Goal: Information Seeking & Learning: Understand process/instructions

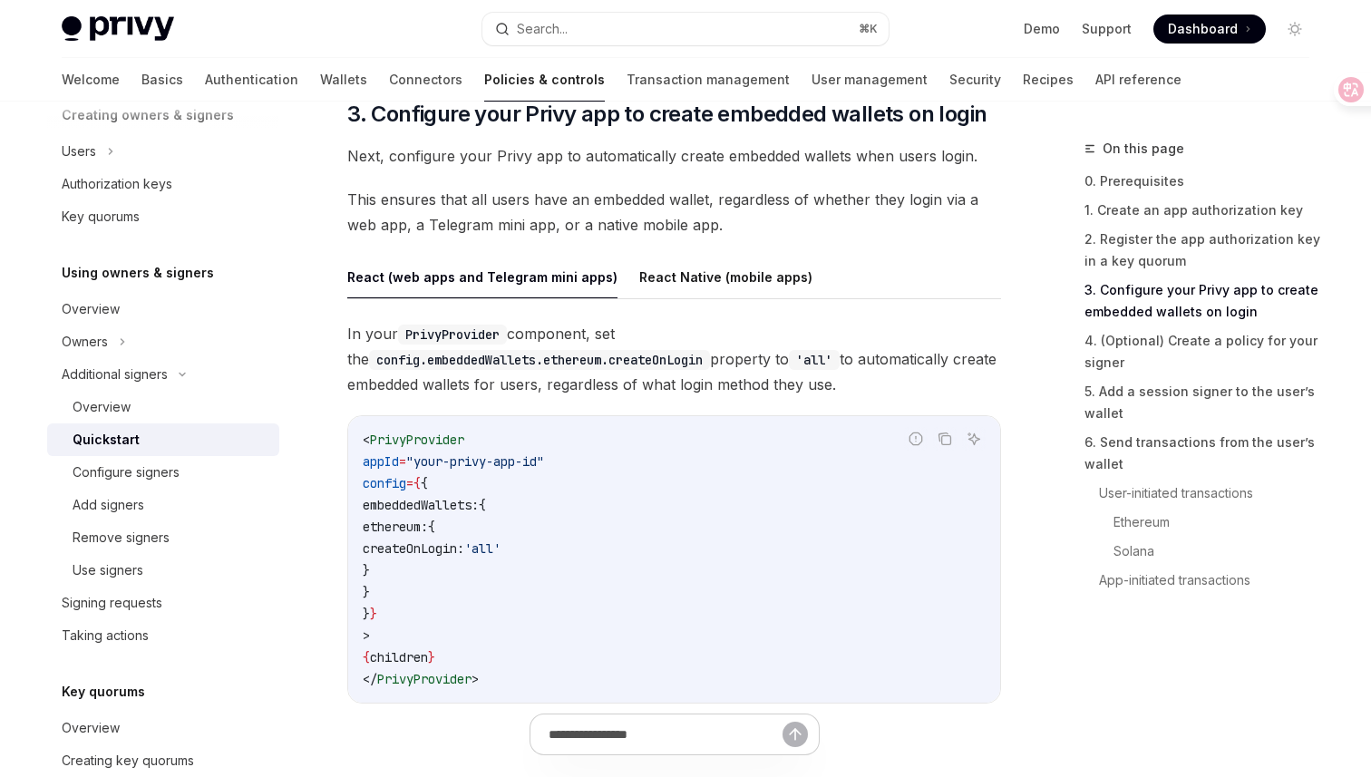
scroll to position [1764, 0]
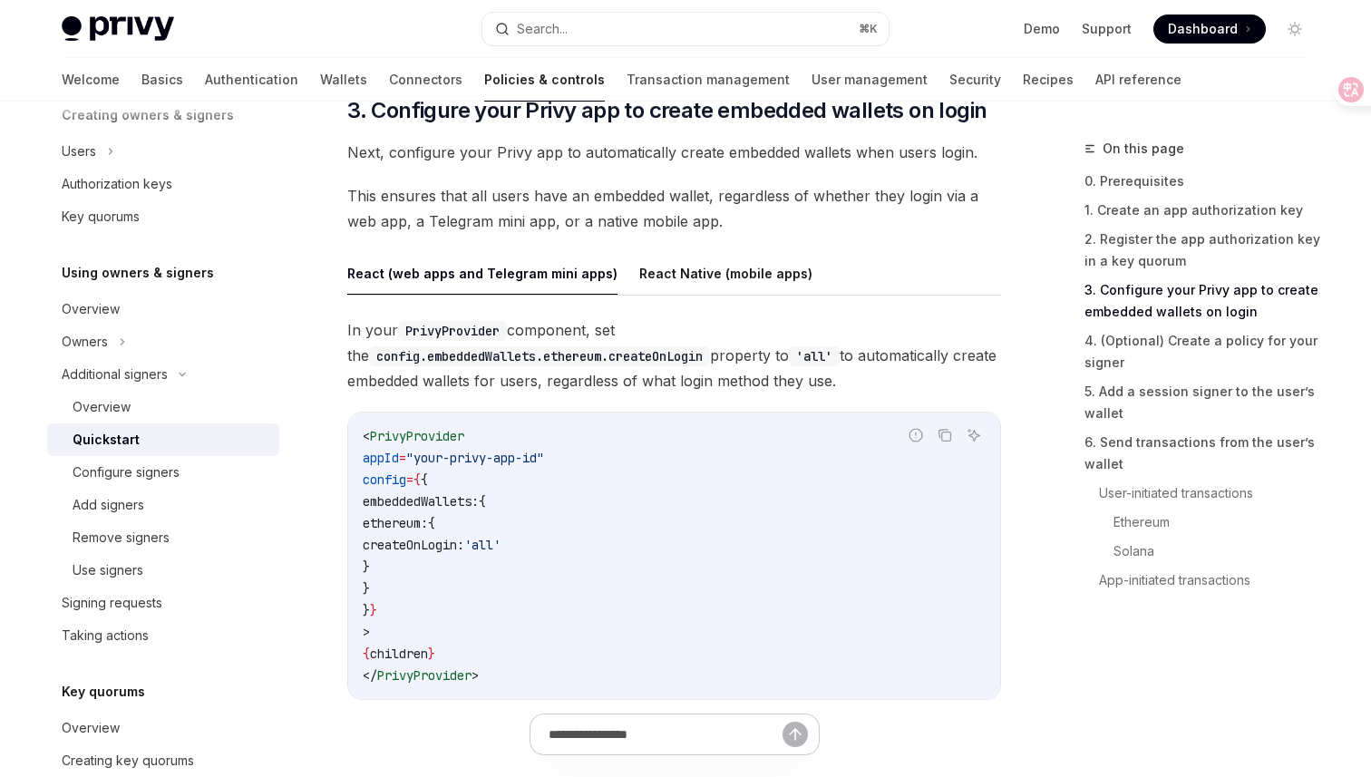
click at [1166, 286] on link "3. Configure your Privy app to create embedded wallets on login" at bounding box center [1203, 301] width 239 height 51
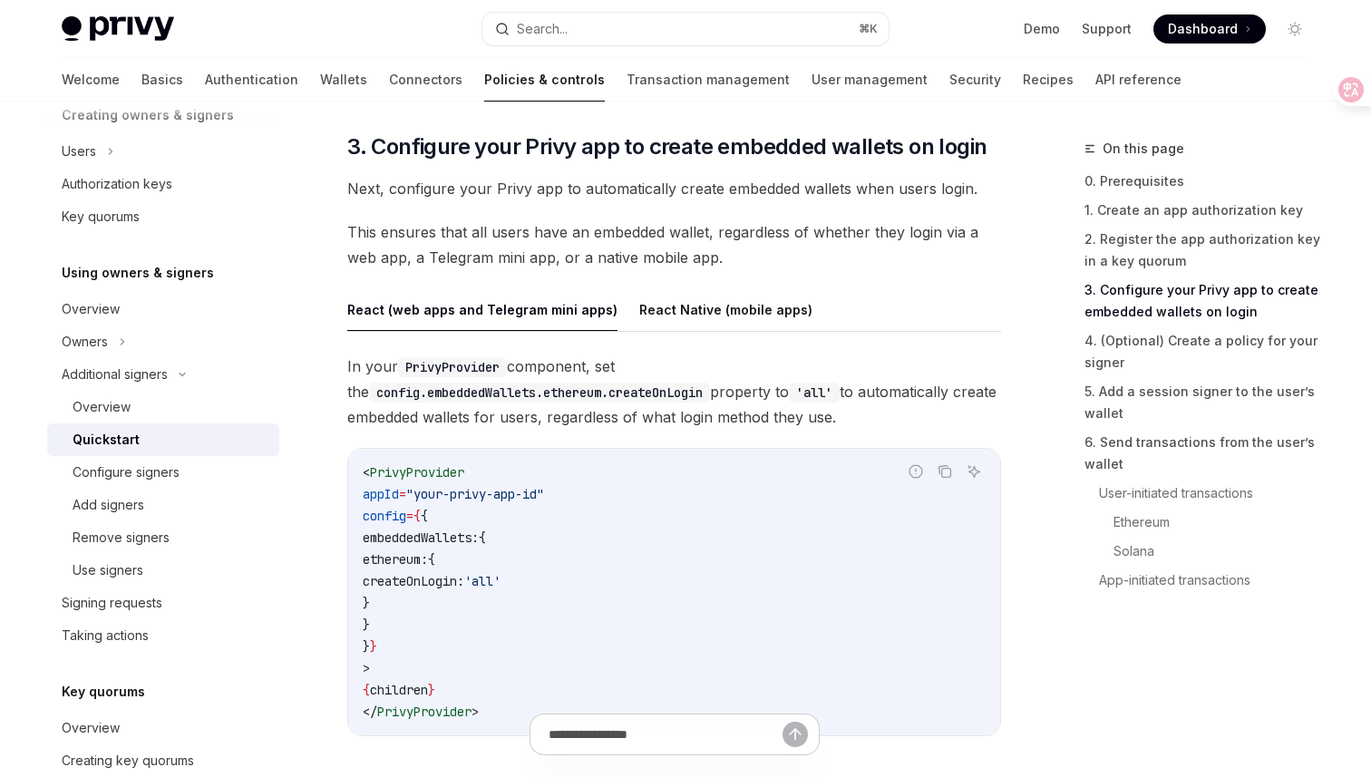
scroll to position [1722, 0]
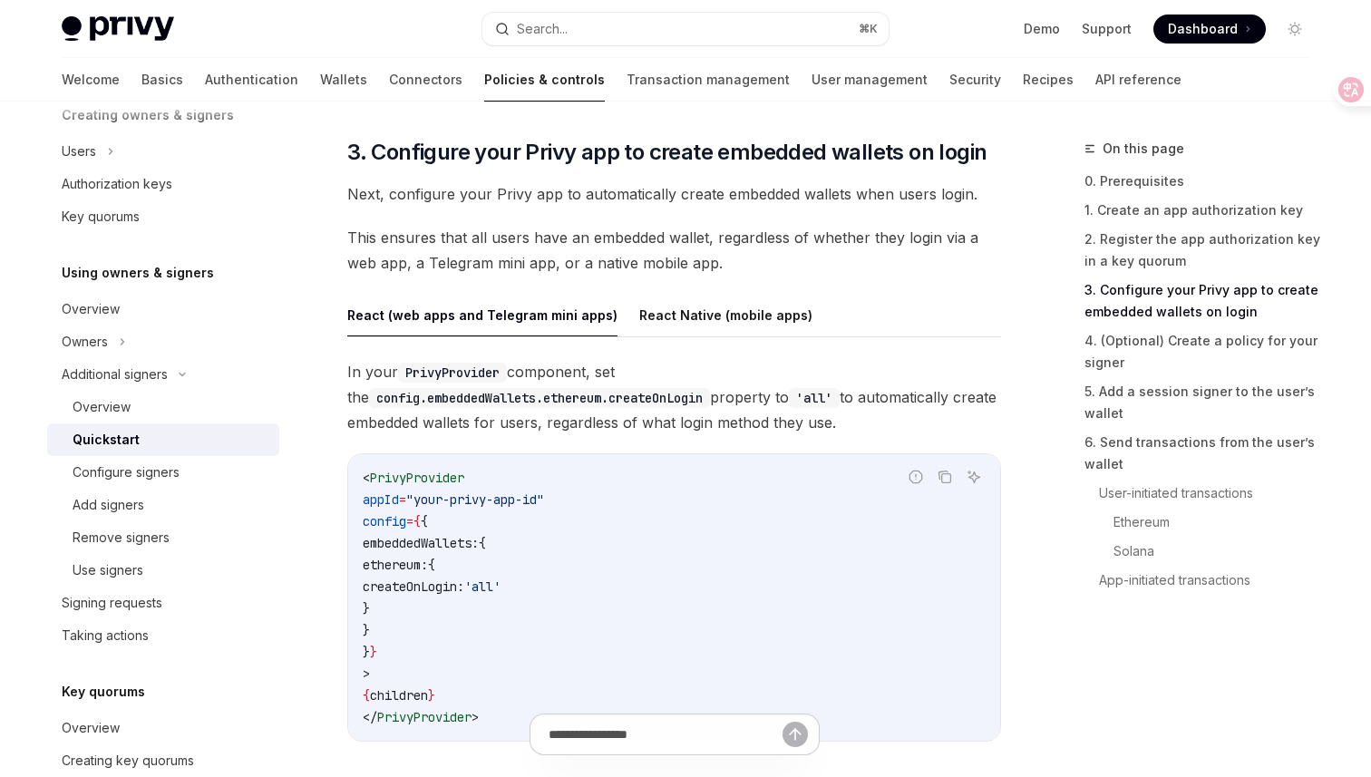
click at [1153, 303] on link "3. Configure your Privy app to create embedded wallets on login" at bounding box center [1203, 301] width 239 height 51
click at [1136, 348] on link "4. (Optional) Create a policy for your signer" at bounding box center [1203, 351] width 239 height 51
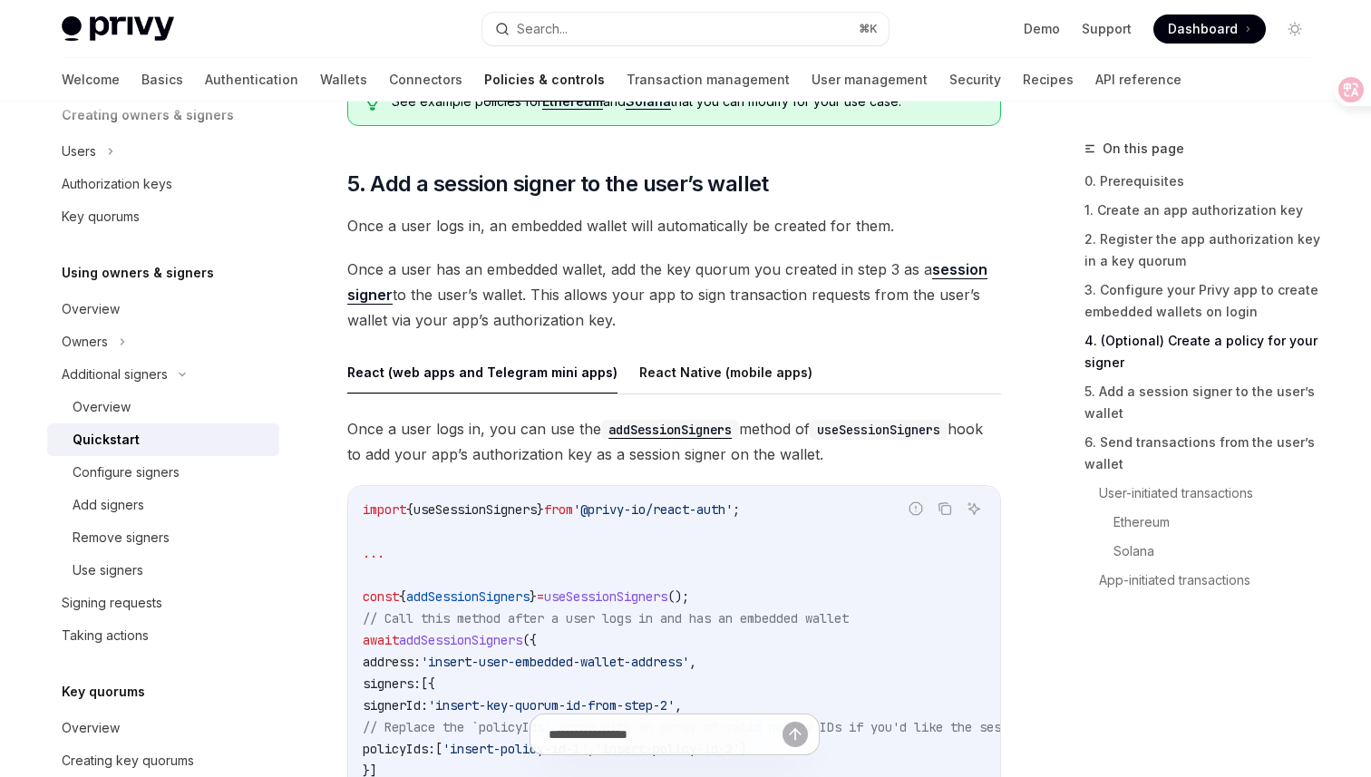
scroll to position [2750, 0]
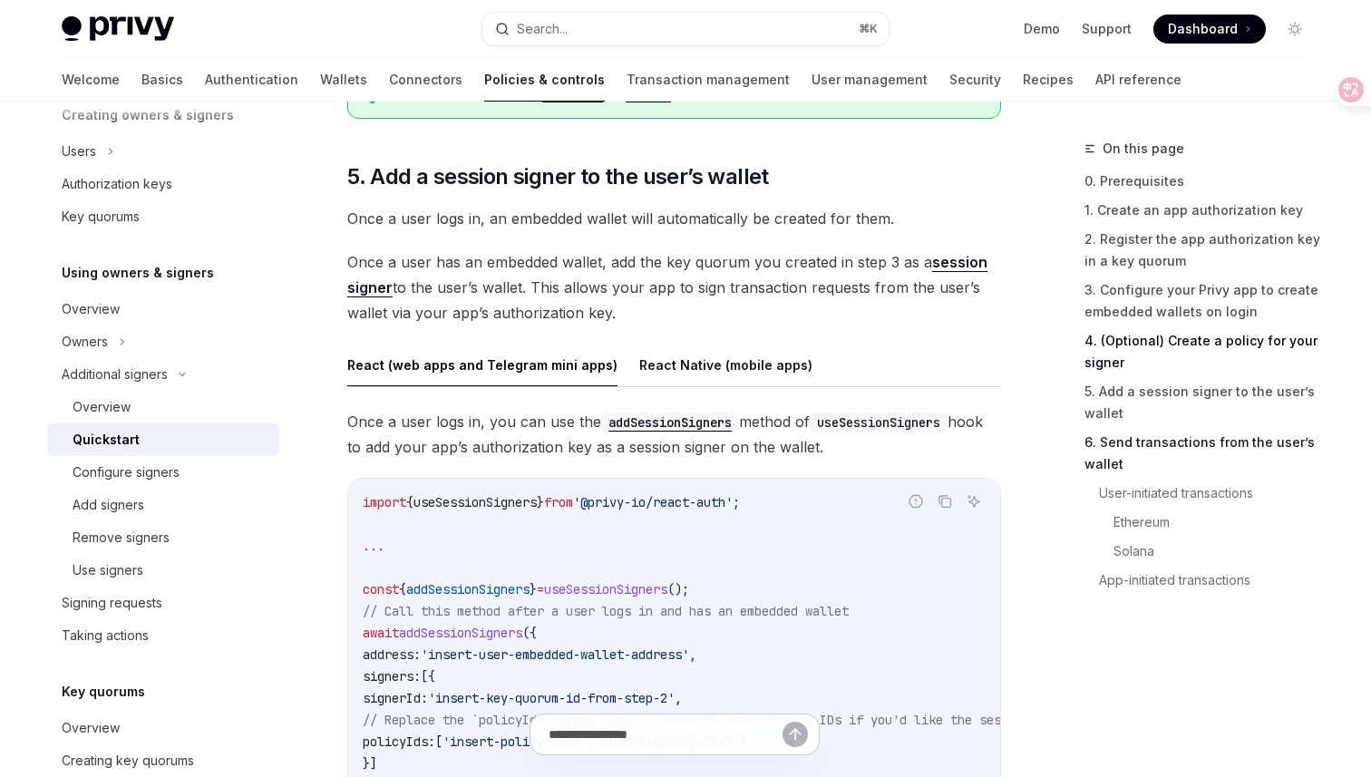
click at [1217, 442] on link "6. Send transactions from the user’s wallet" at bounding box center [1203, 453] width 239 height 51
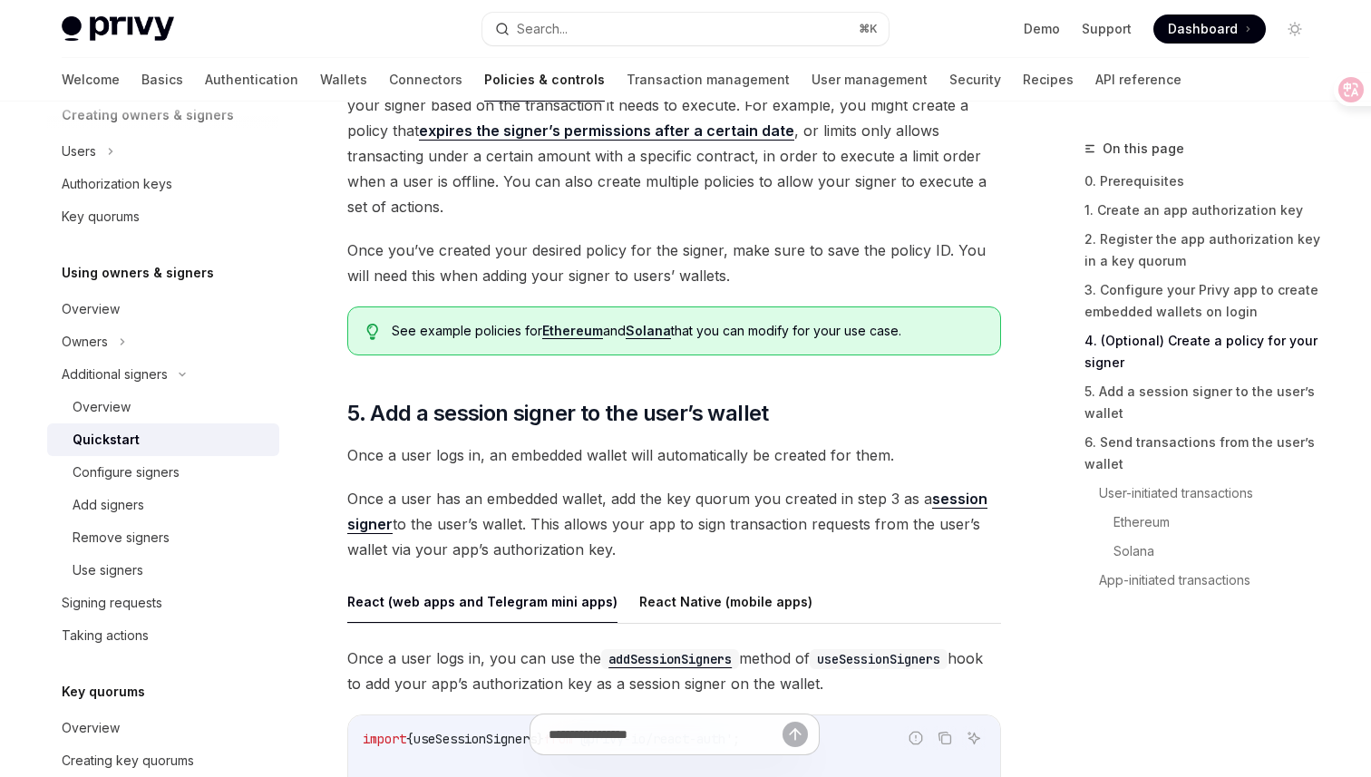
scroll to position [2475, 0]
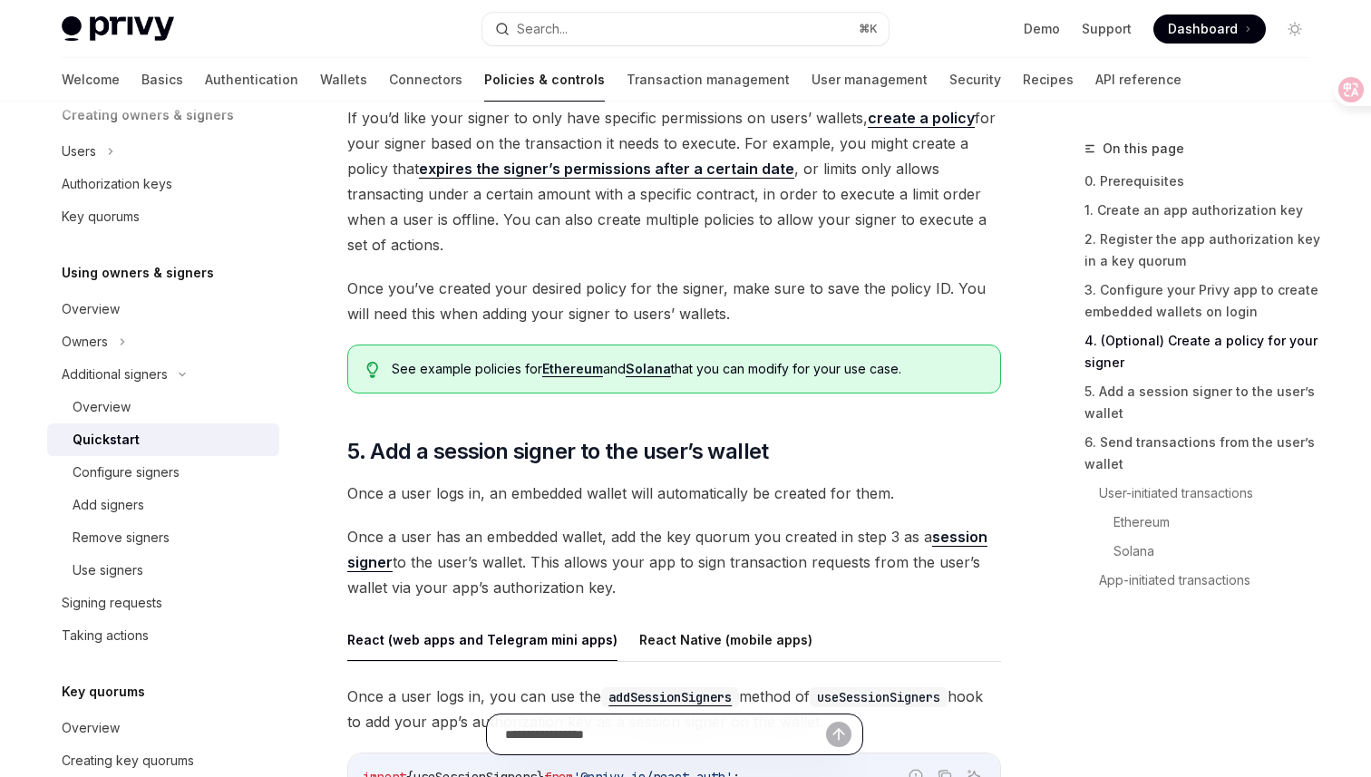
click at [583, 734] on input "text" at bounding box center [665, 734] width 321 height 40
type input "*"
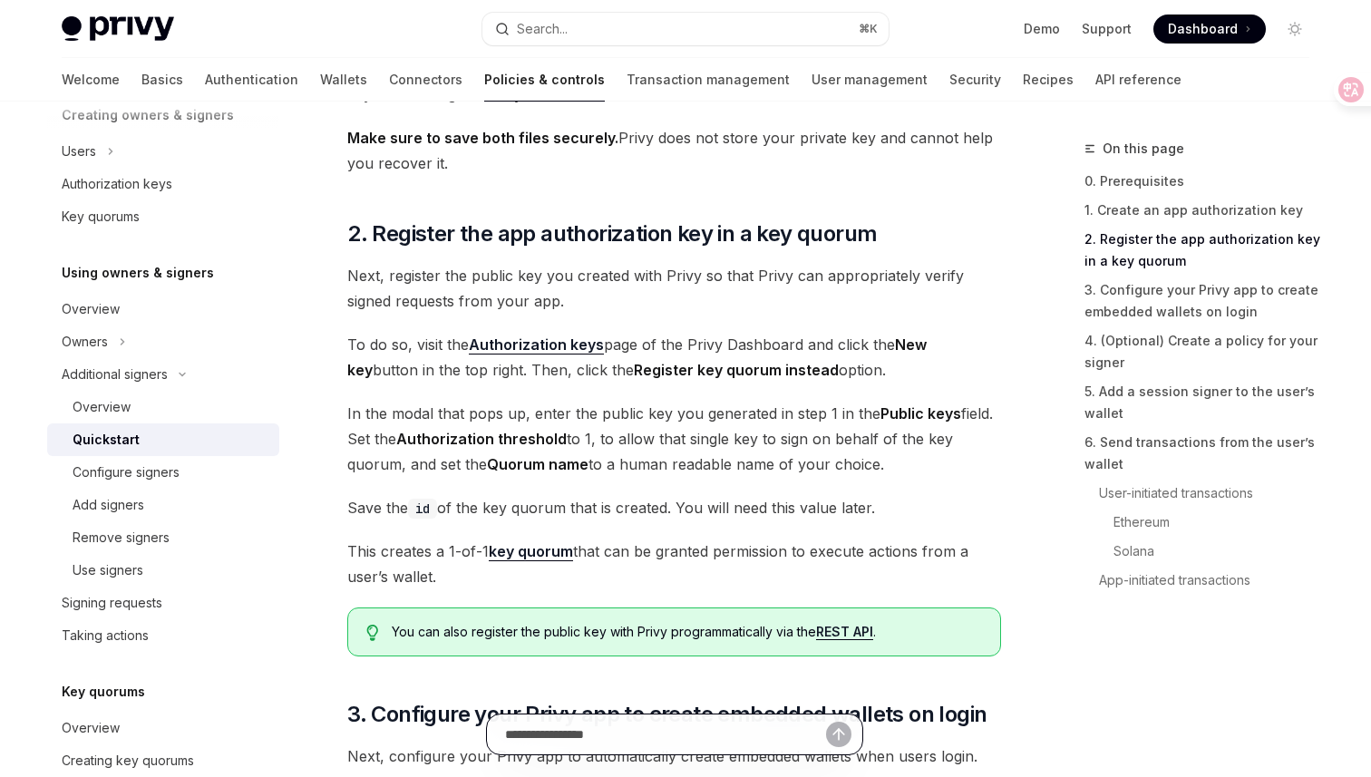
scroll to position [0, 0]
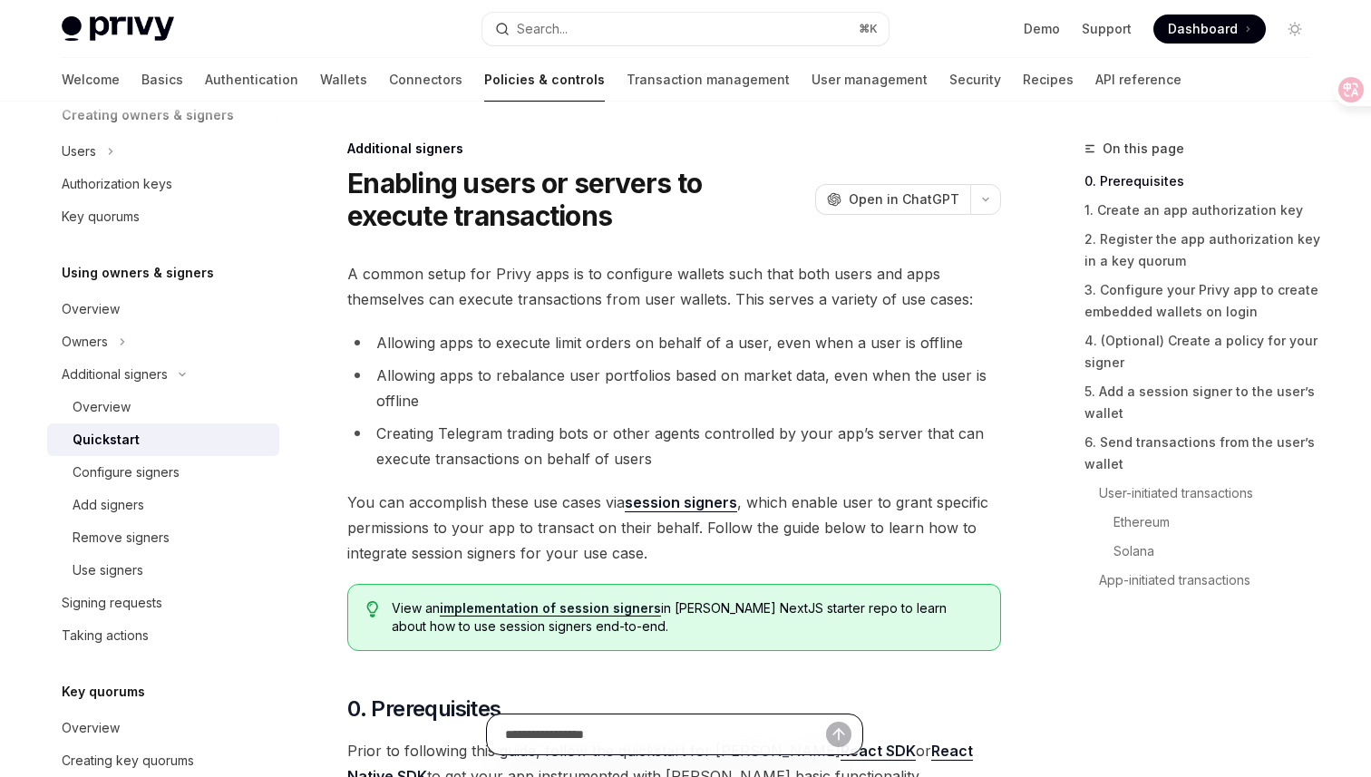
click at [590, 735] on input "text" at bounding box center [665, 734] width 321 height 40
type input "**********"
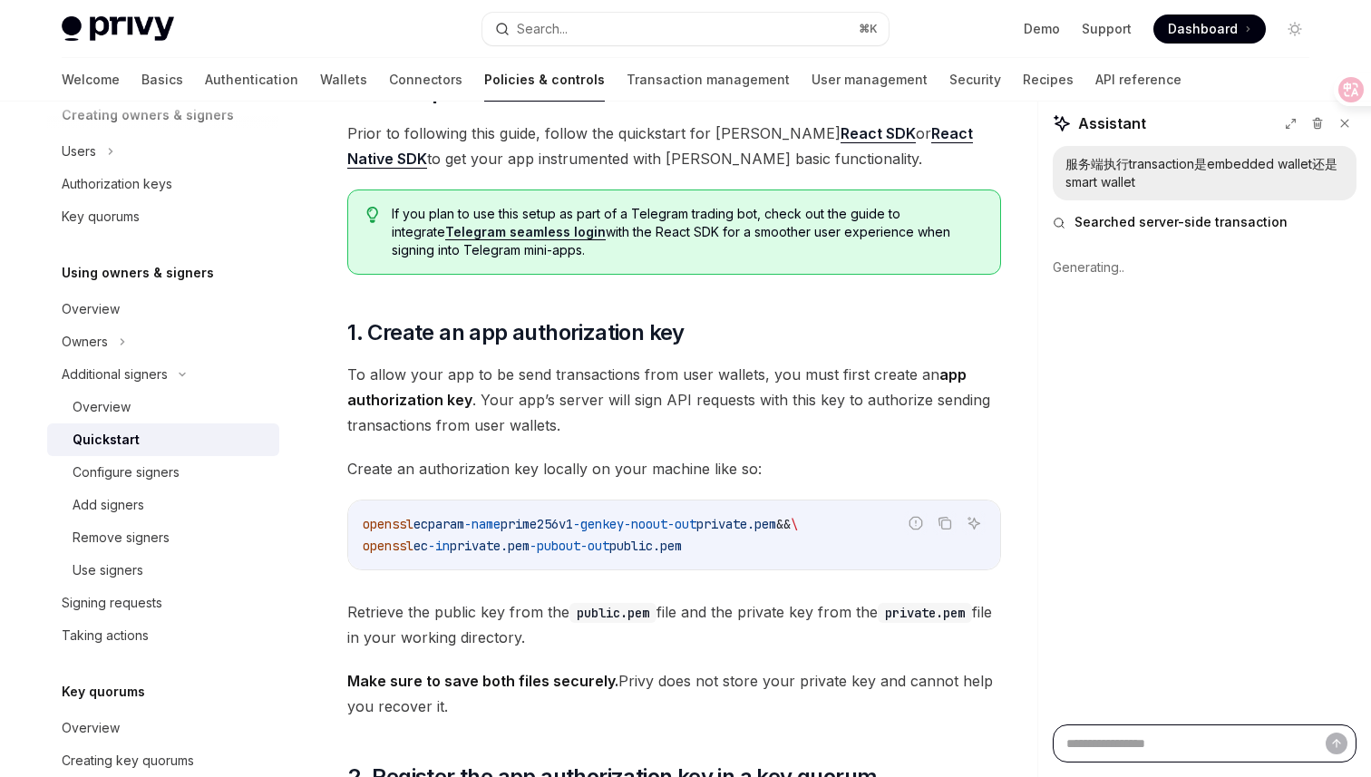
scroll to position [620, 0]
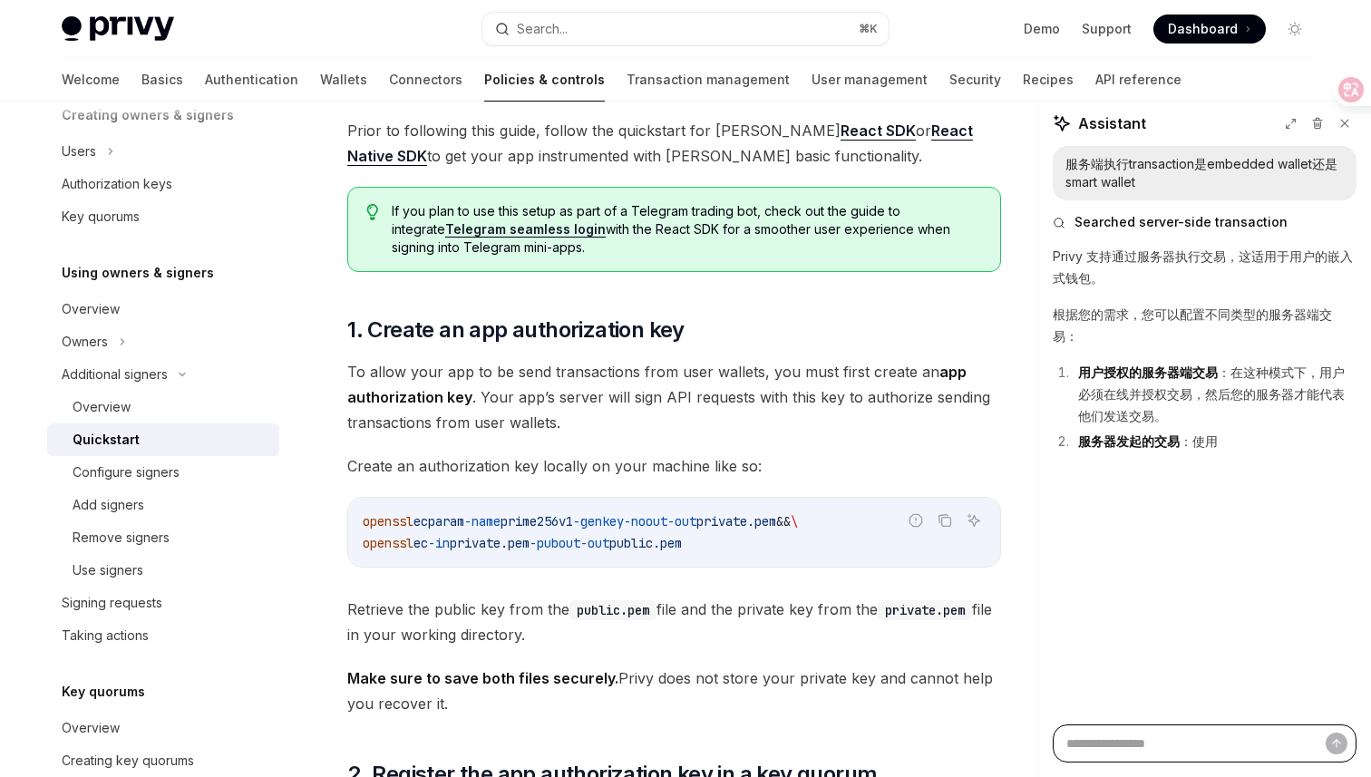
type textarea "*"
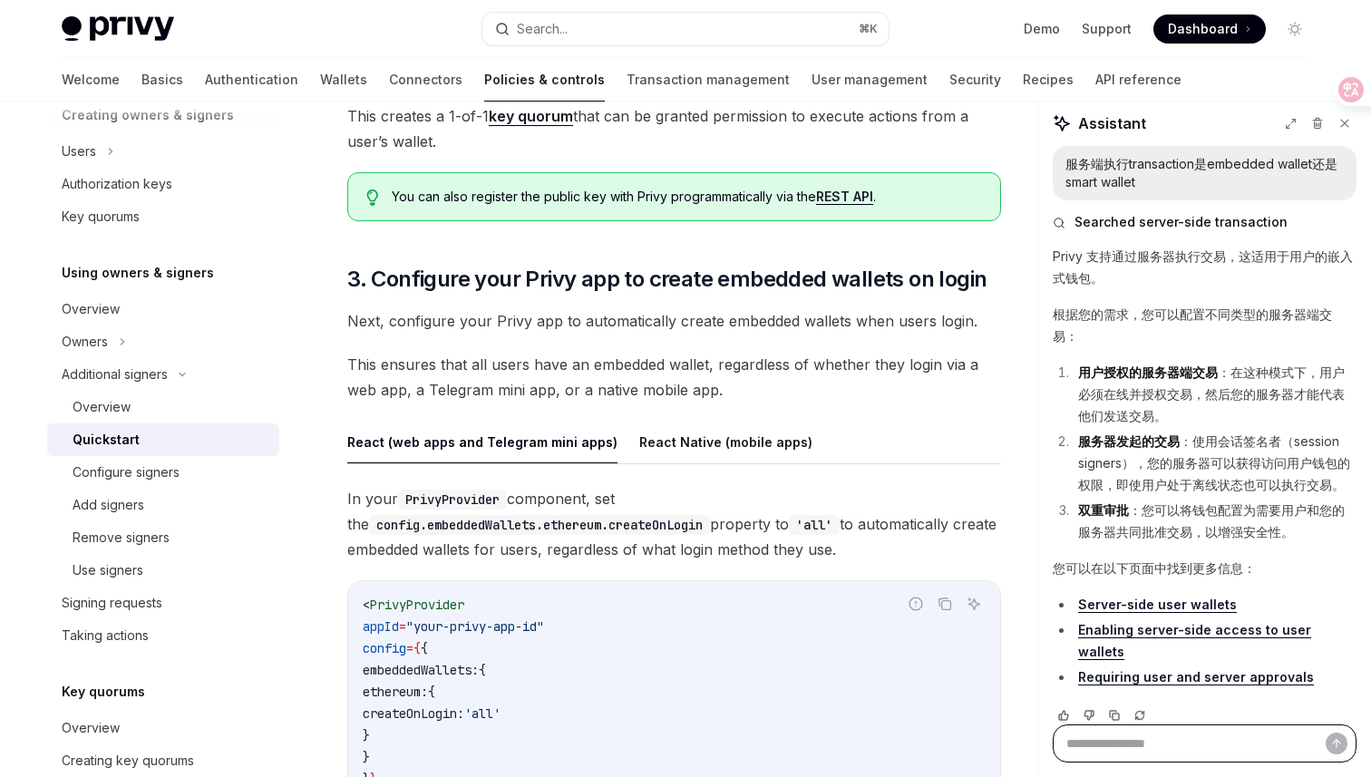
scroll to position [1635, 0]
